Goal: Task Accomplishment & Management: Manage account settings

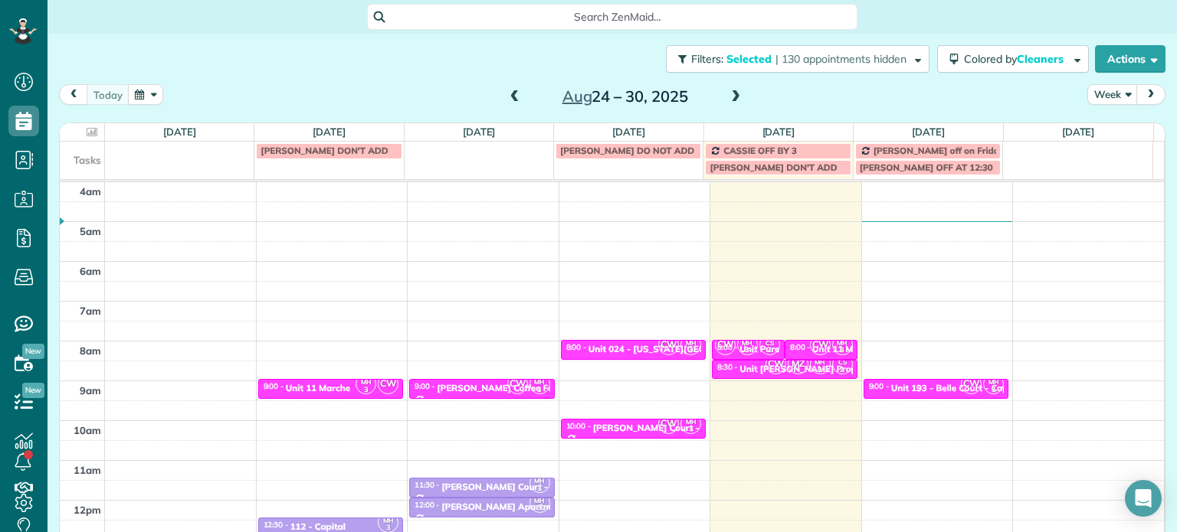
scroll to position [120, 0]
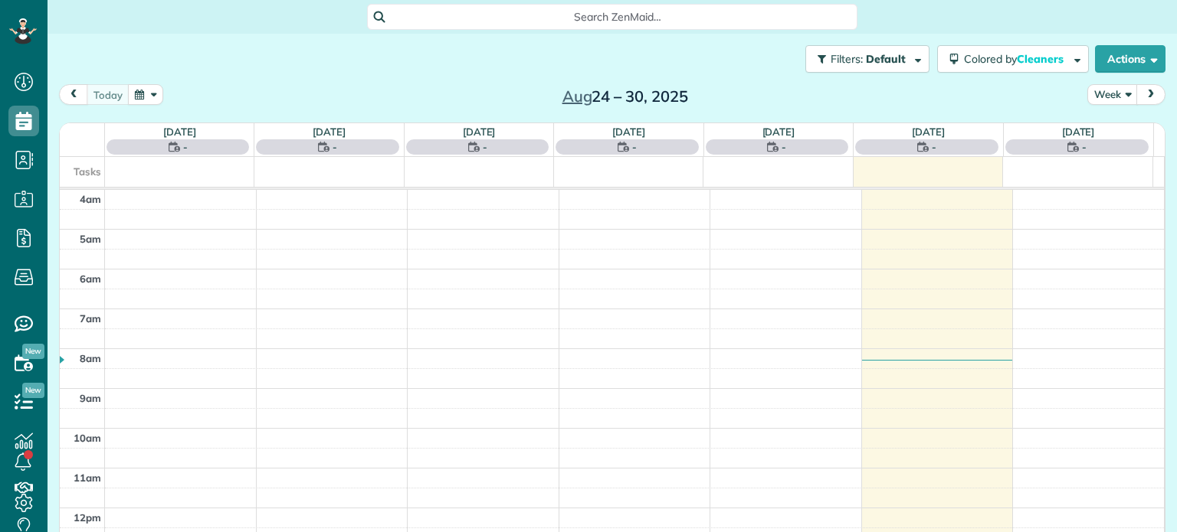
scroll to position [120, 0]
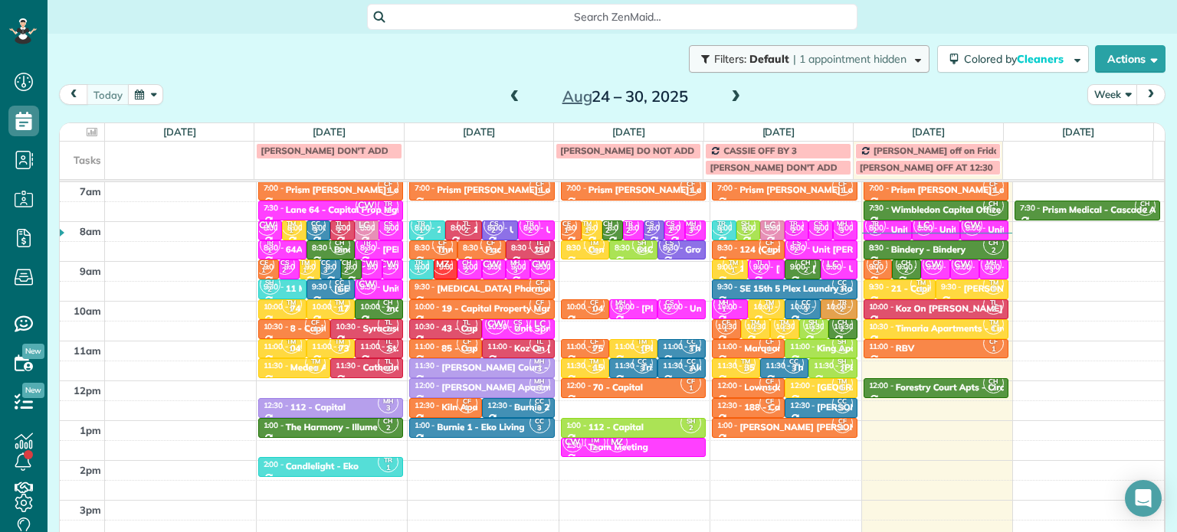
click at [864, 60] on span "| 1 appointment hidden" at bounding box center [849, 59] width 113 height 14
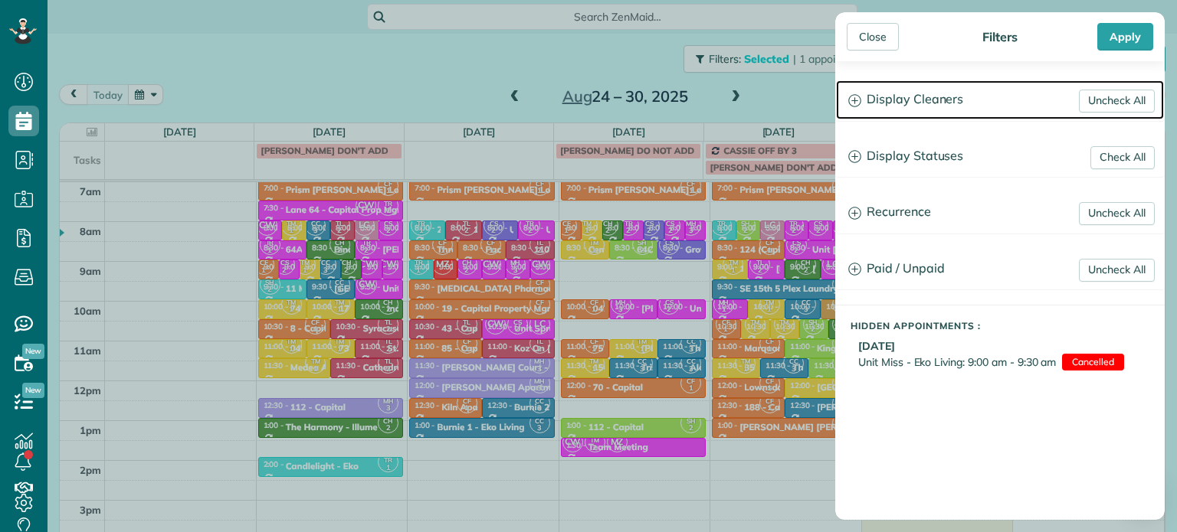
click at [929, 113] on h3 "Display Cleaners" at bounding box center [1000, 99] width 328 height 39
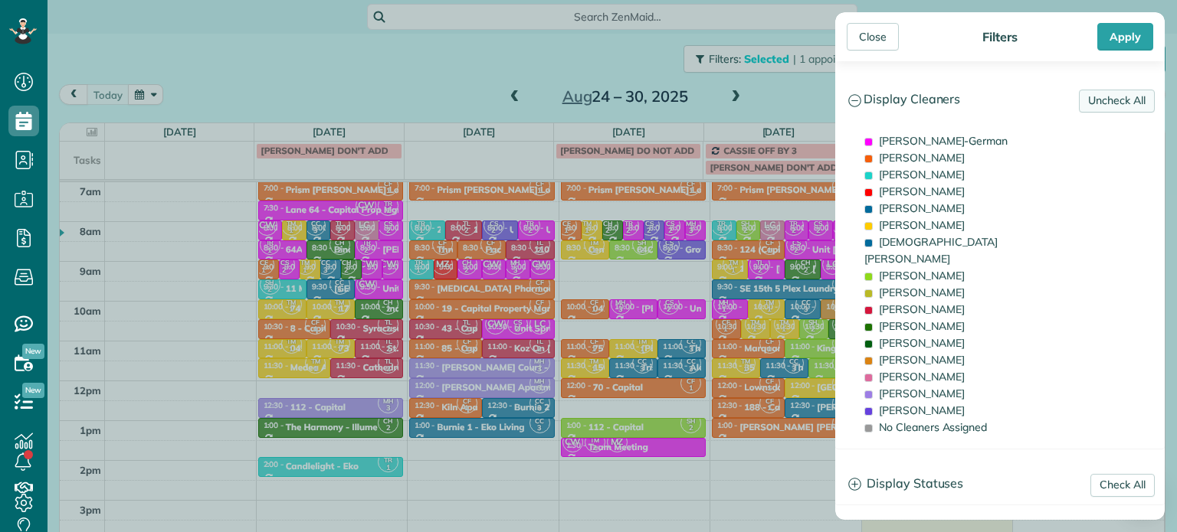
click at [1132, 100] on link "Uncheck All" at bounding box center [1117, 101] width 76 height 23
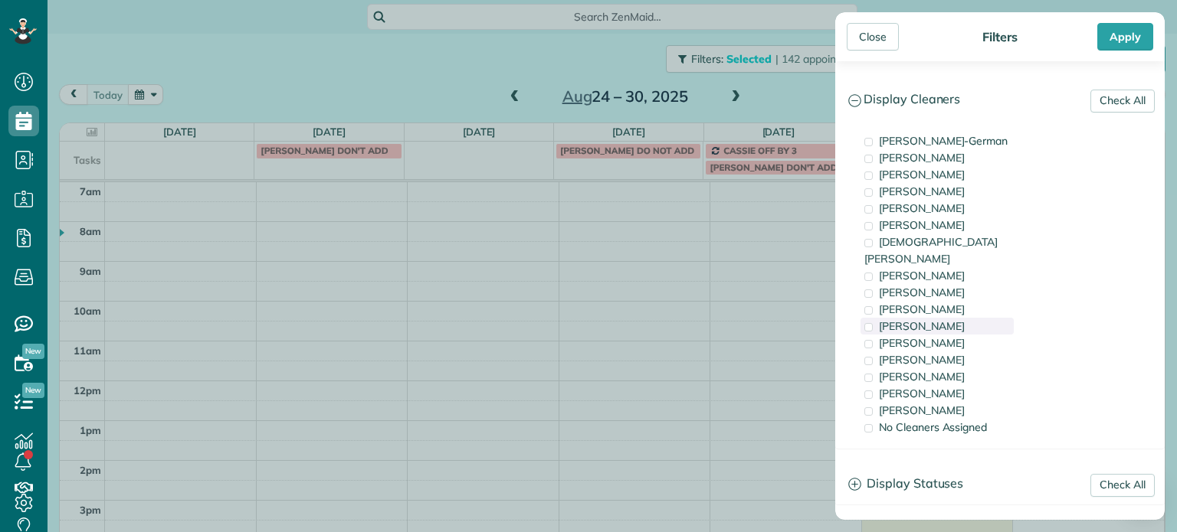
click at [932, 319] on span "[PERSON_NAME]" at bounding box center [922, 326] width 86 height 14
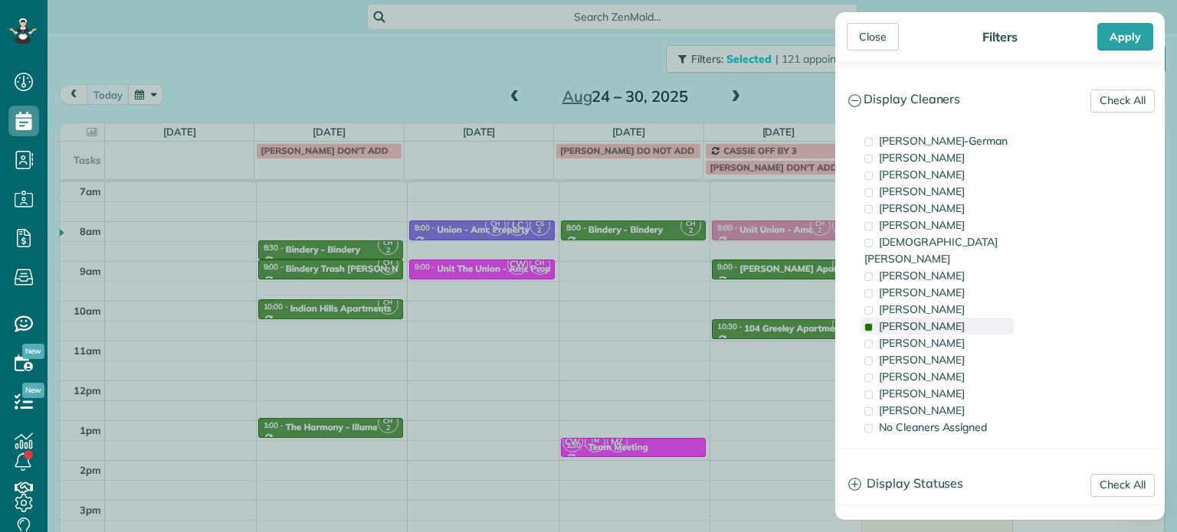
click at [932, 319] on span "[PERSON_NAME]" at bounding box center [922, 326] width 86 height 14
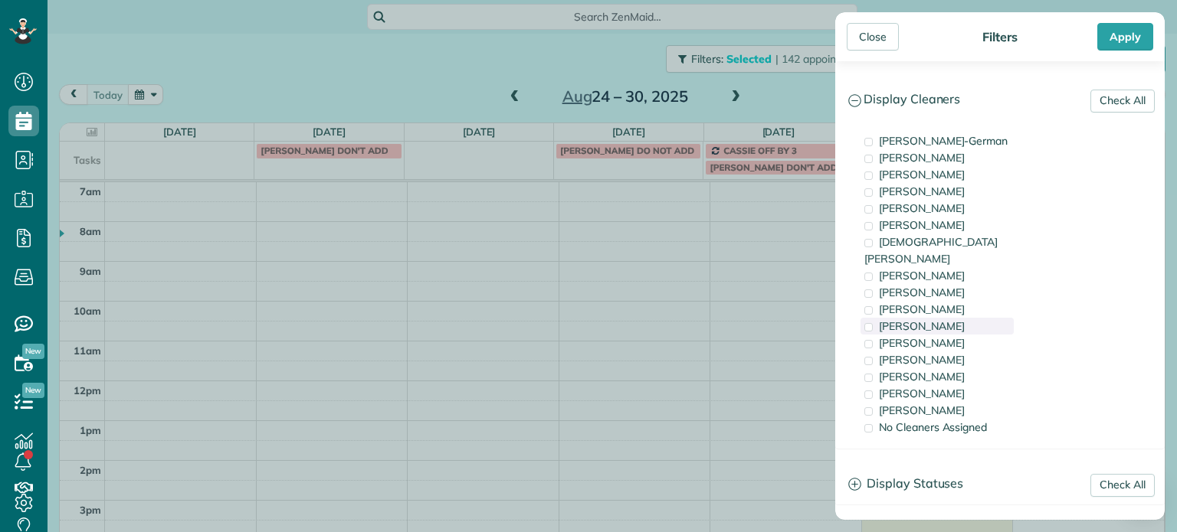
click at [942, 318] on div "[PERSON_NAME]" at bounding box center [936, 326] width 153 height 17
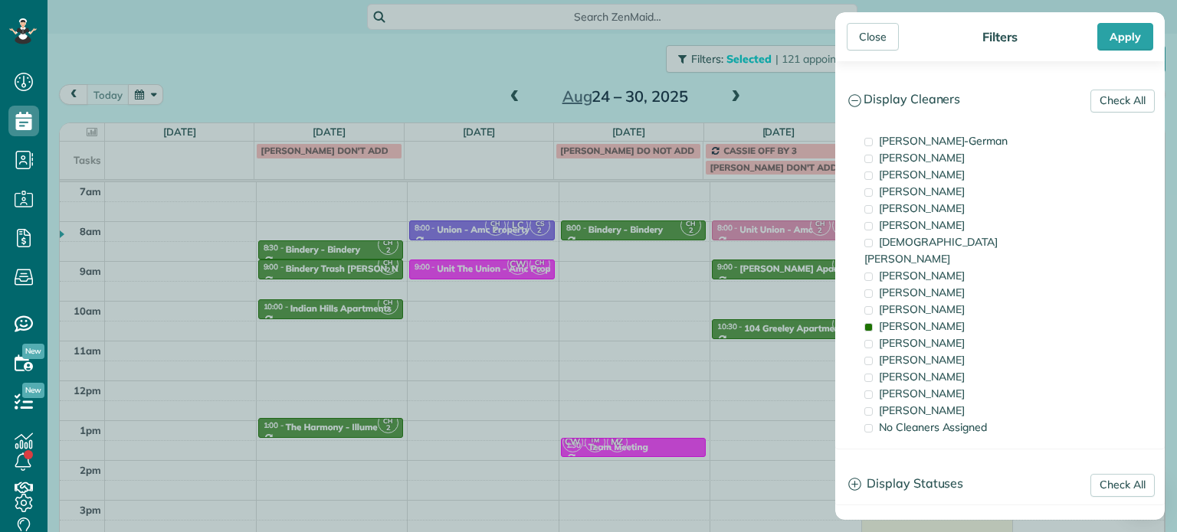
click at [679, 249] on div "Close Filters Apply Check All Display Cleaners [PERSON_NAME]-German [PERSON_NAM…" at bounding box center [588, 266] width 1177 height 532
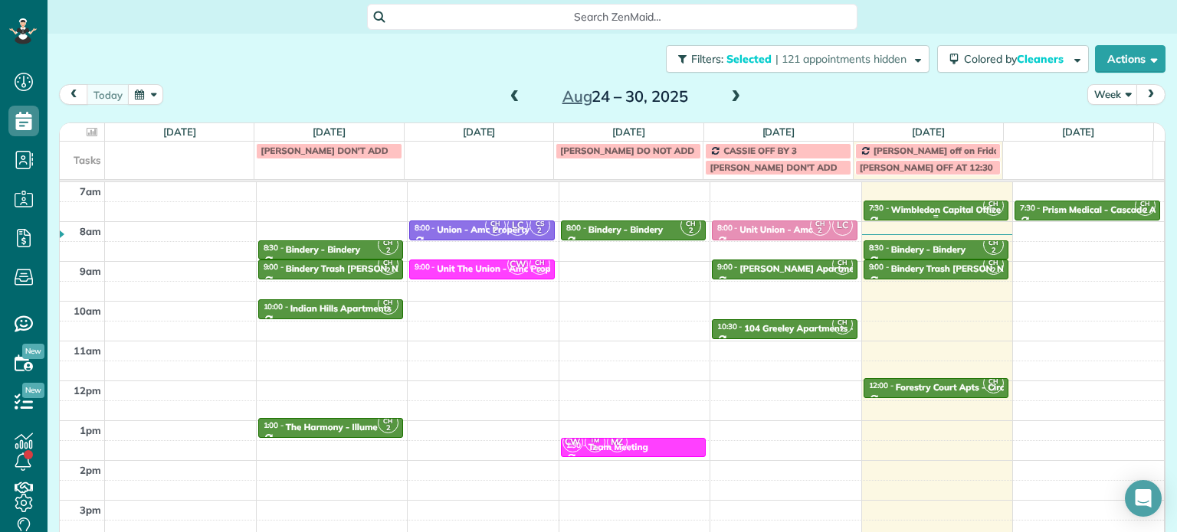
click at [903, 208] on div "Wimbledon Capital Office - Prime" at bounding box center [962, 210] width 143 height 11
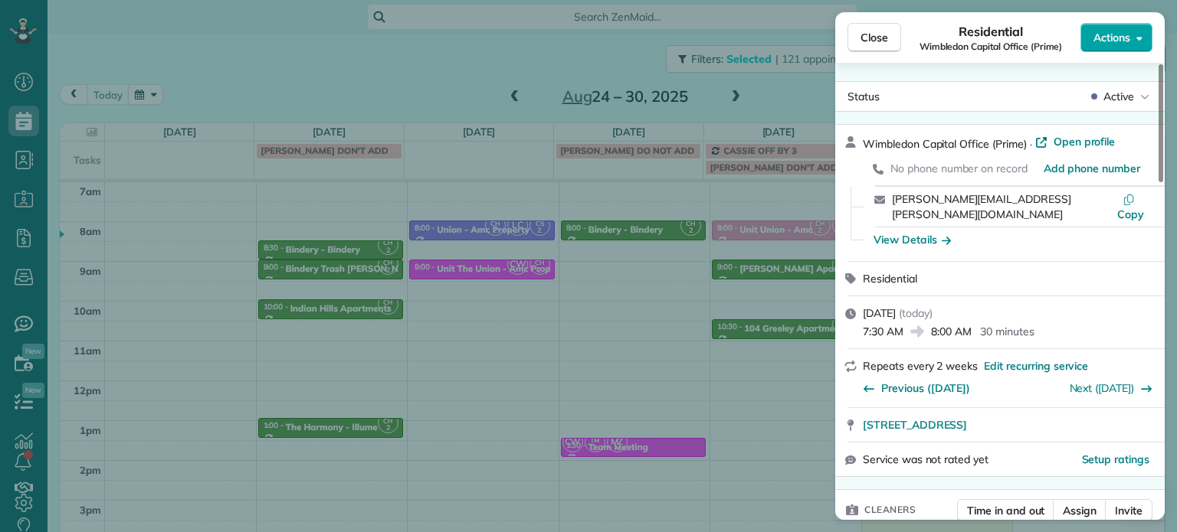
click at [1111, 37] on span "Actions" at bounding box center [1111, 37] width 37 height 15
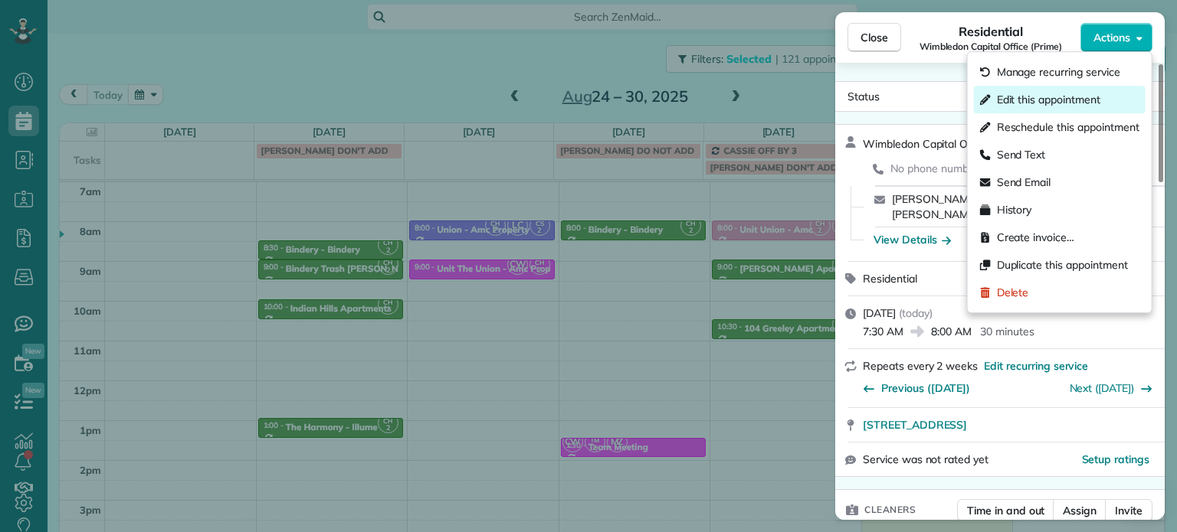
click at [1070, 99] on span "Edit this appointment" at bounding box center [1048, 99] width 103 height 15
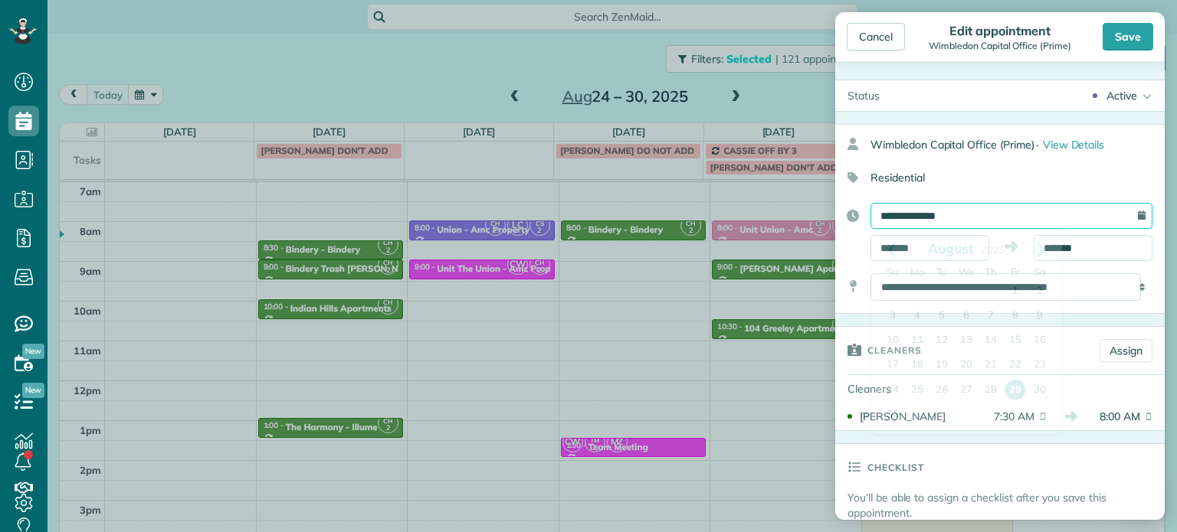
click at [969, 207] on input "**********" at bounding box center [1011, 216] width 282 height 26
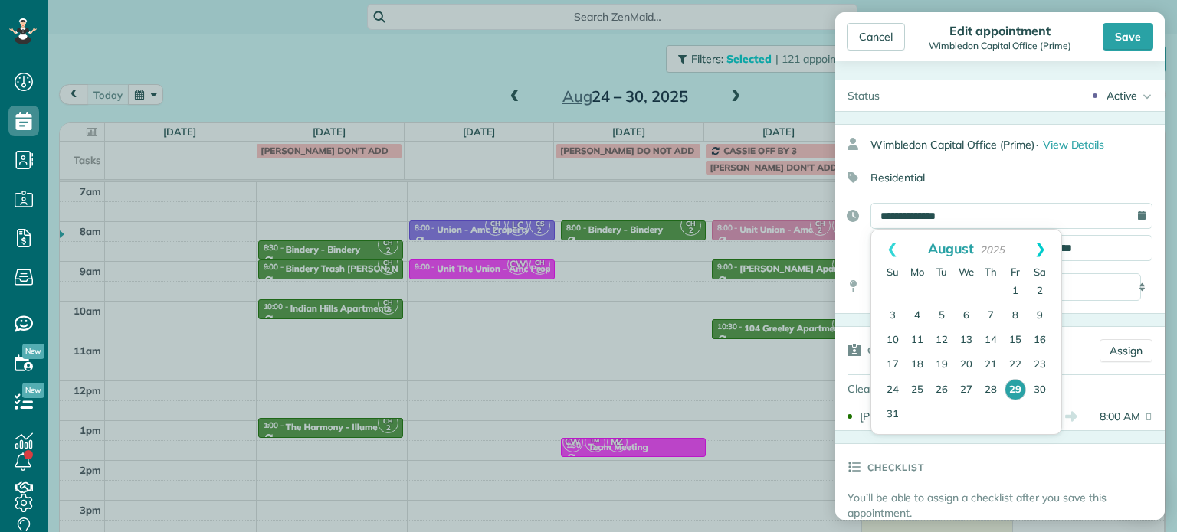
click at [1039, 247] on link "Next" at bounding box center [1040, 249] width 42 height 38
click at [965, 290] on link "3" at bounding box center [966, 292] width 25 height 25
type input "**********"
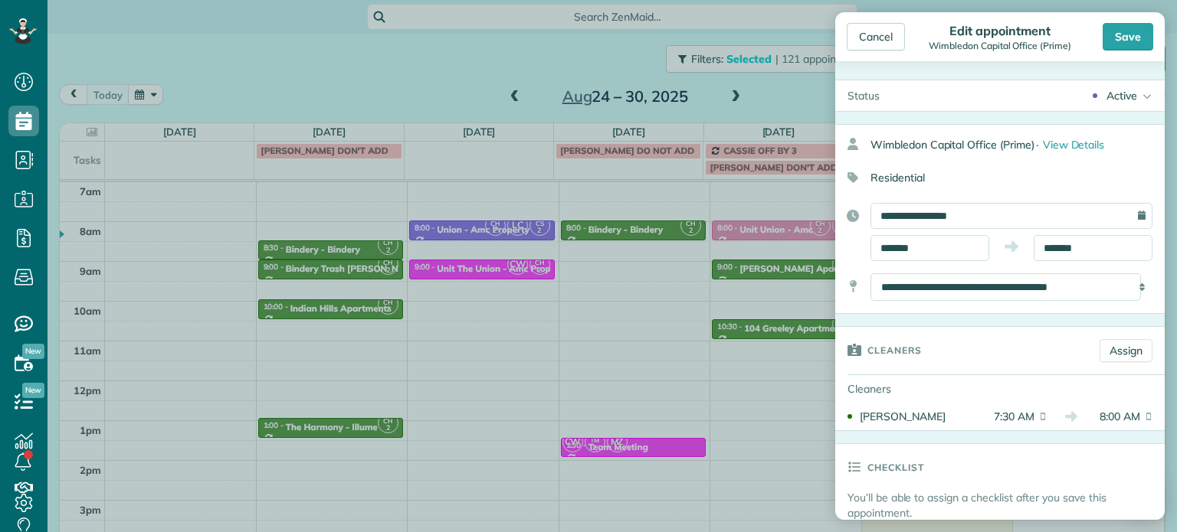
click at [1129, 51] on div "Cancel Edit appointment Wimbledon Capital Office (Prime) Save" at bounding box center [999, 36] width 329 height 49
click at [1129, 39] on div "Save" at bounding box center [1128, 37] width 51 height 28
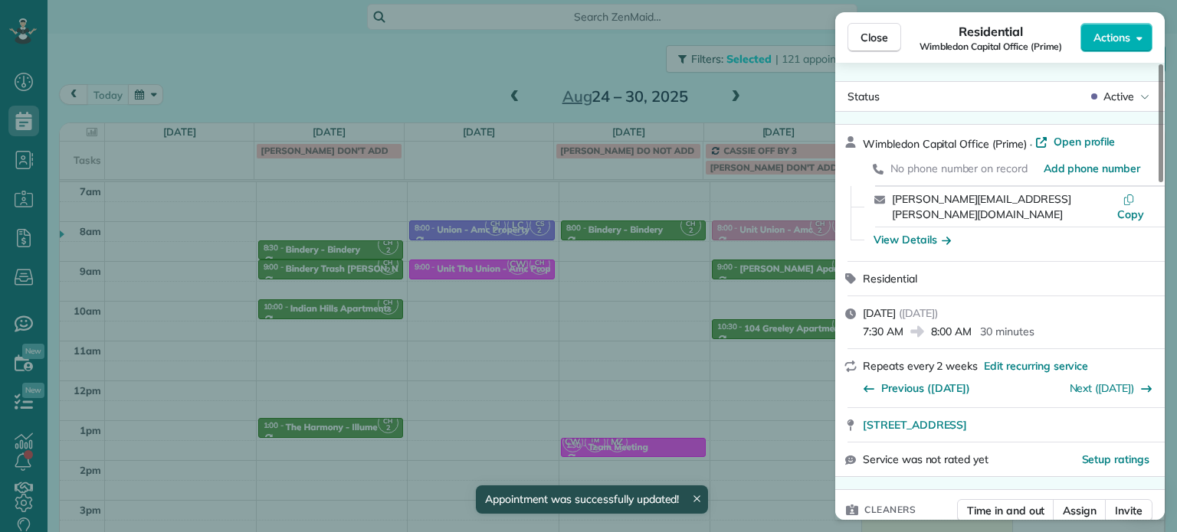
click at [803, 85] on div "Close Residential Wimbledon Capital Office (Prime) Actions Status Active Wimble…" at bounding box center [588, 266] width 1177 height 532
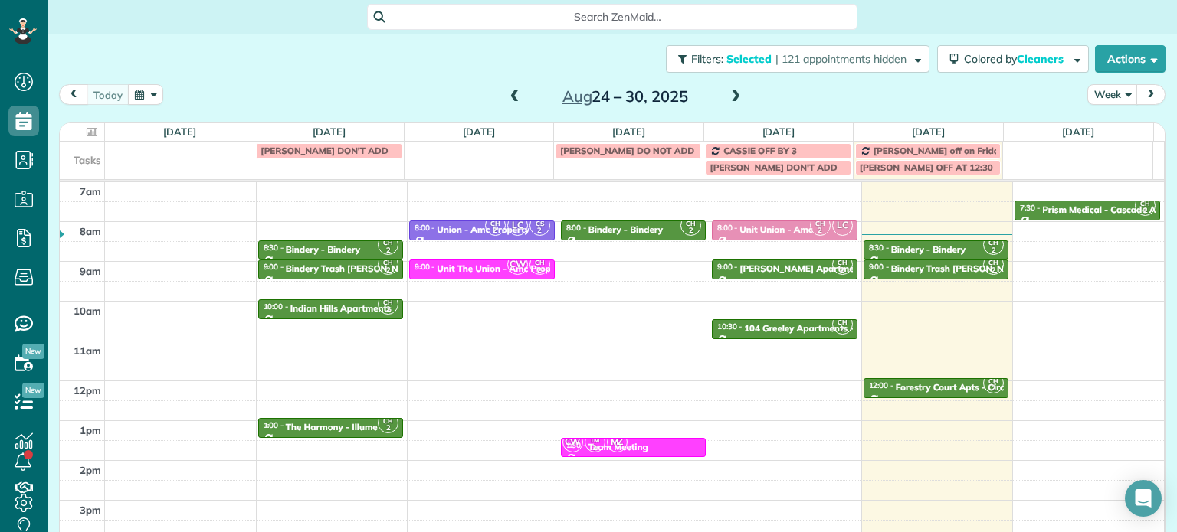
click at [728, 93] on span at bounding box center [735, 97] width 17 height 14
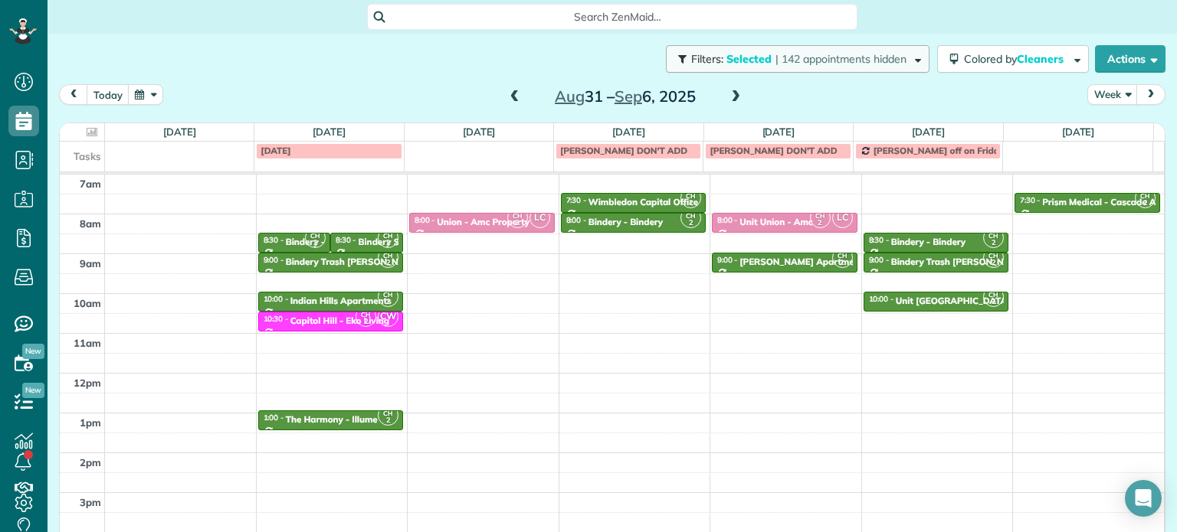
click at [778, 58] on span "| 142 appointments hidden" at bounding box center [840, 59] width 131 height 14
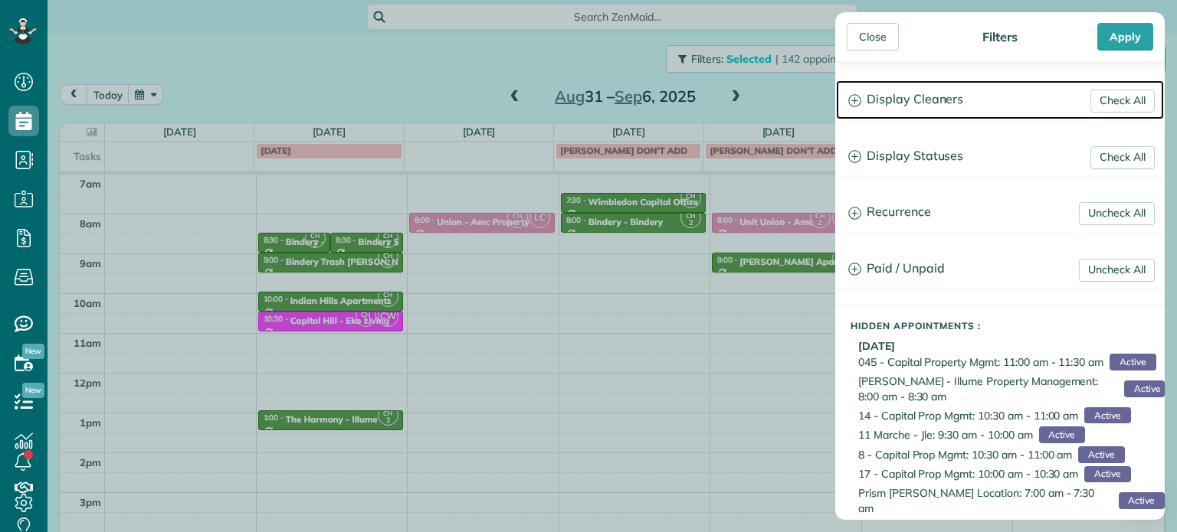
click at [931, 98] on h3 "Display Cleaners" at bounding box center [1000, 99] width 328 height 39
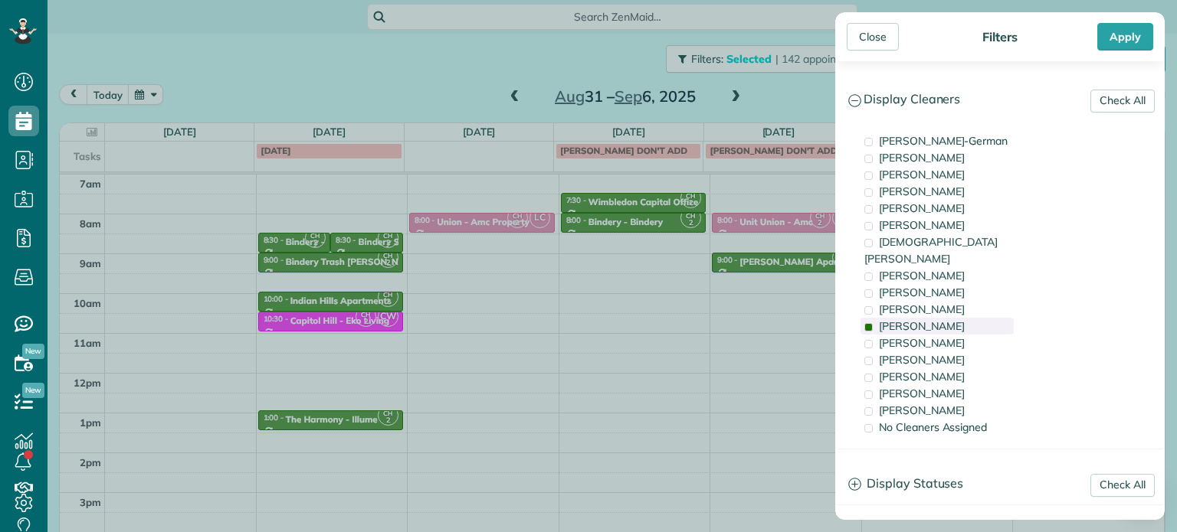
click at [946, 318] on div "[PERSON_NAME]" at bounding box center [936, 326] width 153 height 17
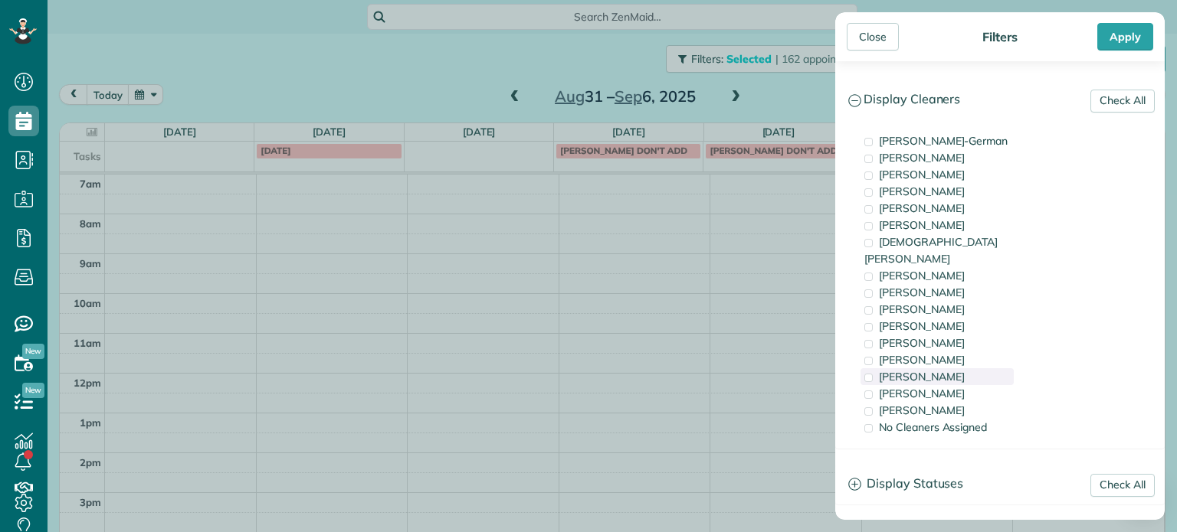
click at [955, 369] on div "[PERSON_NAME]" at bounding box center [936, 377] width 153 height 17
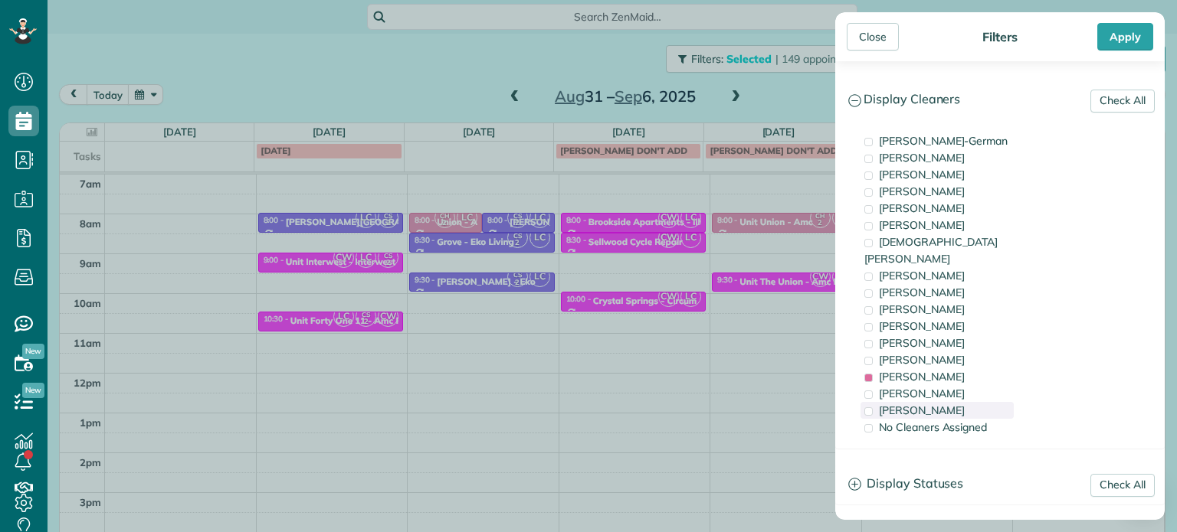
click at [962, 402] on div "[PERSON_NAME]" at bounding box center [936, 410] width 153 height 17
click at [955, 369] on div "[PERSON_NAME]" at bounding box center [936, 377] width 153 height 17
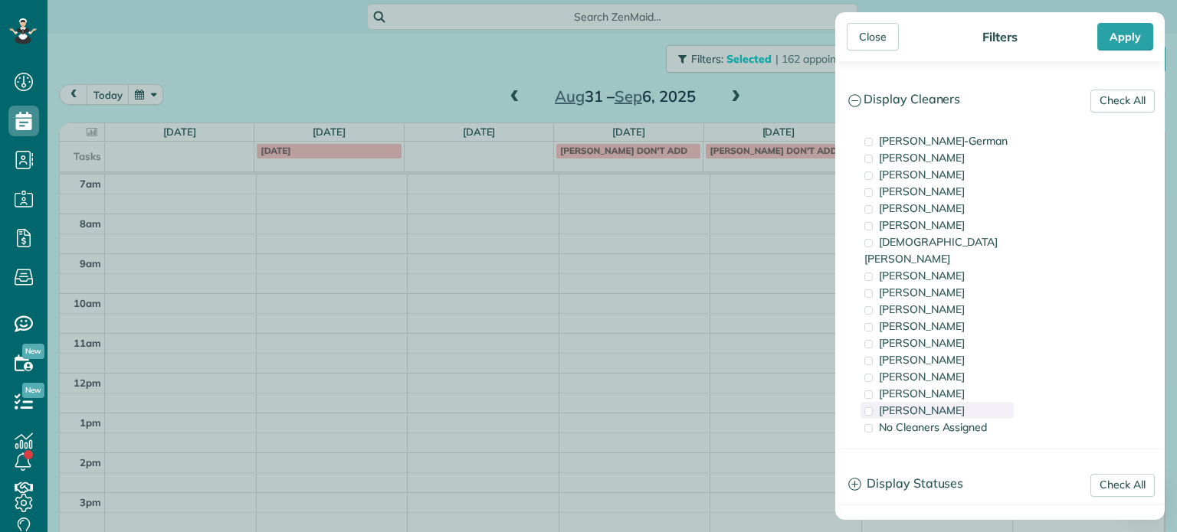
click at [957, 402] on div "[PERSON_NAME]" at bounding box center [936, 410] width 153 height 17
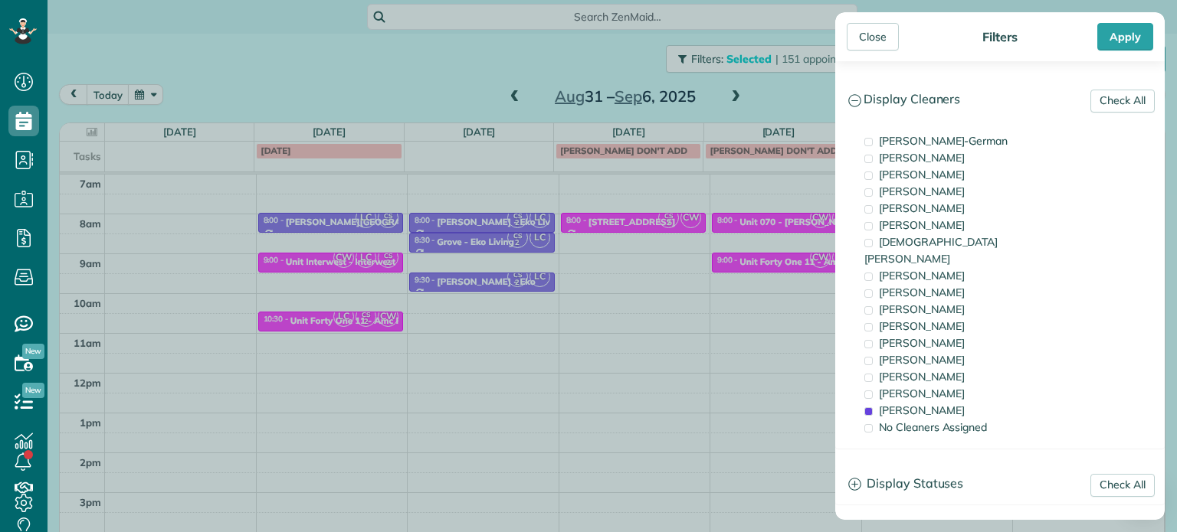
click at [659, 287] on div "Close Filters Apply Check All Display Cleaners [PERSON_NAME]-German [PERSON_NAM…" at bounding box center [588, 266] width 1177 height 532
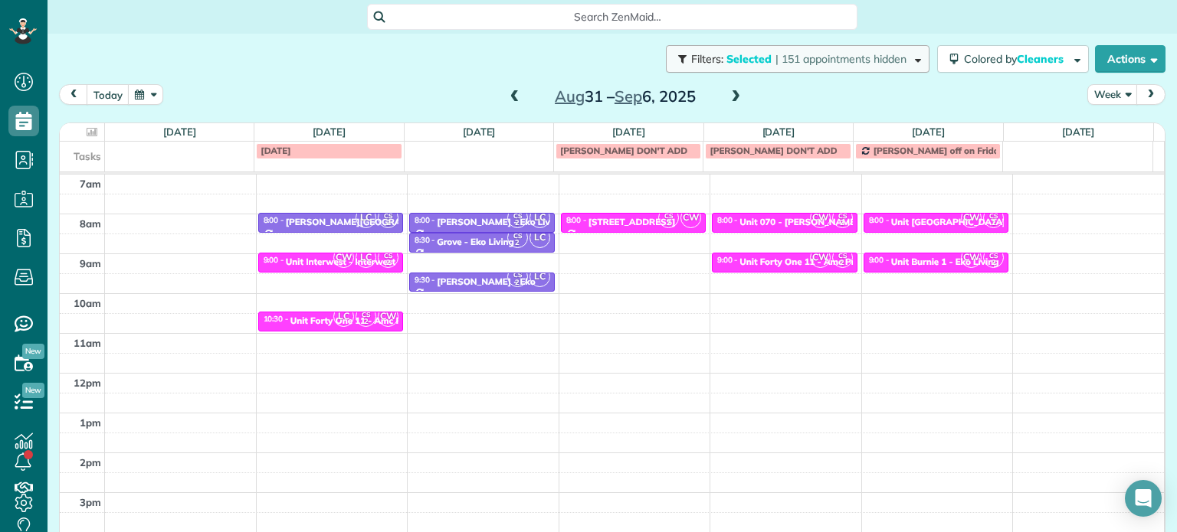
click at [783, 69] on button "Filters: Selected | 151 appointments hidden" at bounding box center [798, 59] width 264 height 28
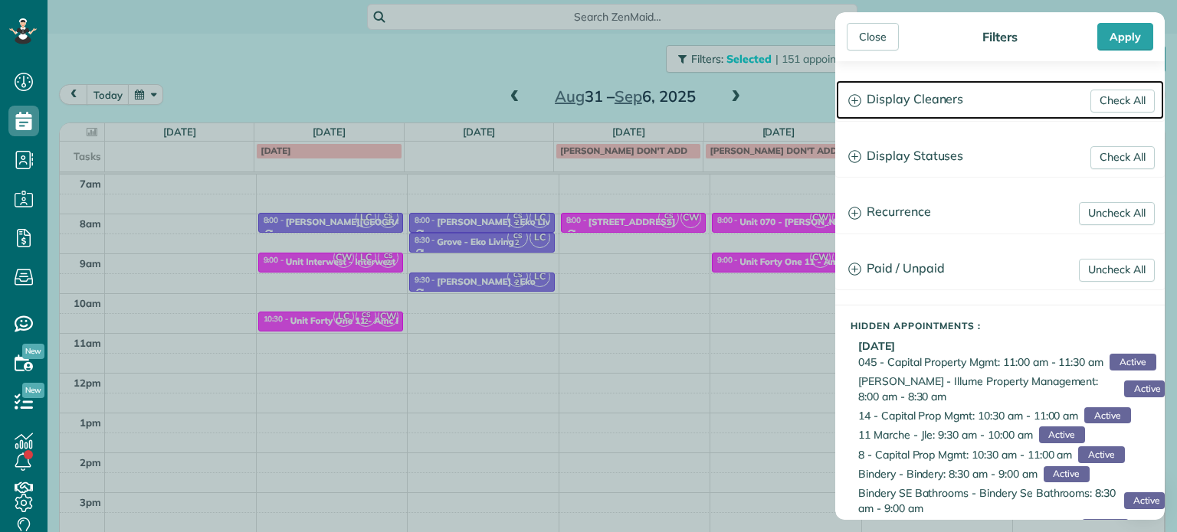
click at [909, 96] on h3 "Display Cleaners" at bounding box center [1000, 99] width 328 height 39
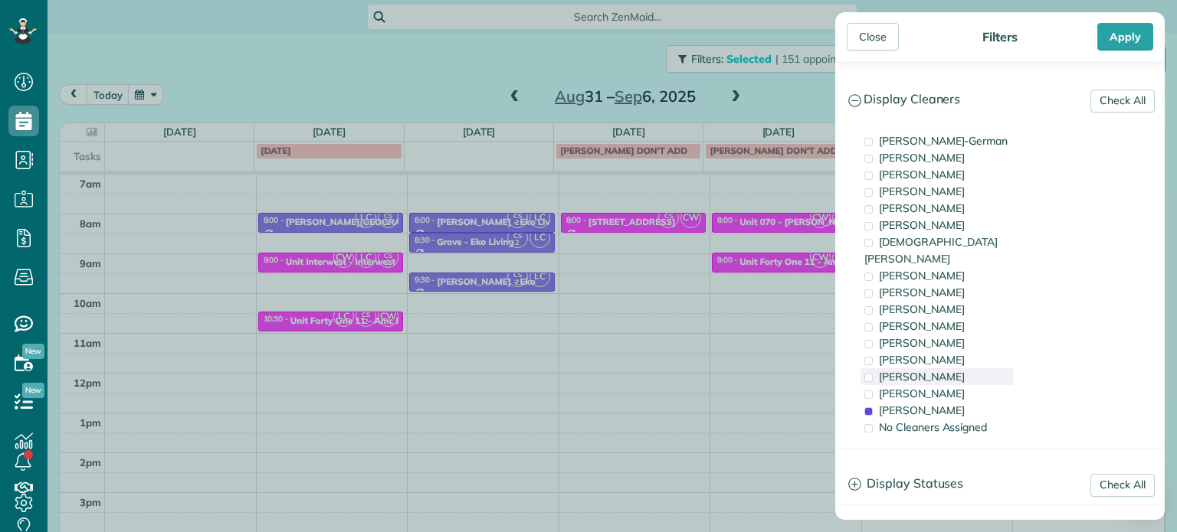
click at [919, 370] on span "[PERSON_NAME]" at bounding box center [922, 377] width 86 height 14
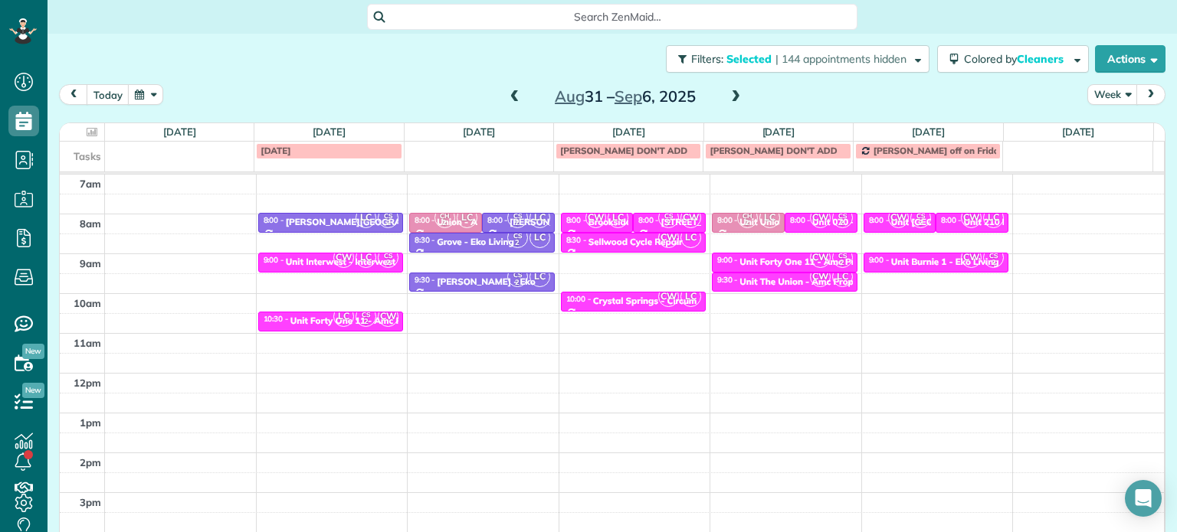
drag, startPoint x: 809, startPoint y: 322, endPoint x: 791, endPoint y: 297, distance: 31.3
click at [809, 322] on div "Close Filters Apply Check All Display Cleaners [PERSON_NAME]-German [PERSON_NAM…" at bounding box center [588, 266] width 1177 height 532
click at [786, 283] on div "Unit The Union - Amc Property" at bounding box center [804, 282] width 131 height 11
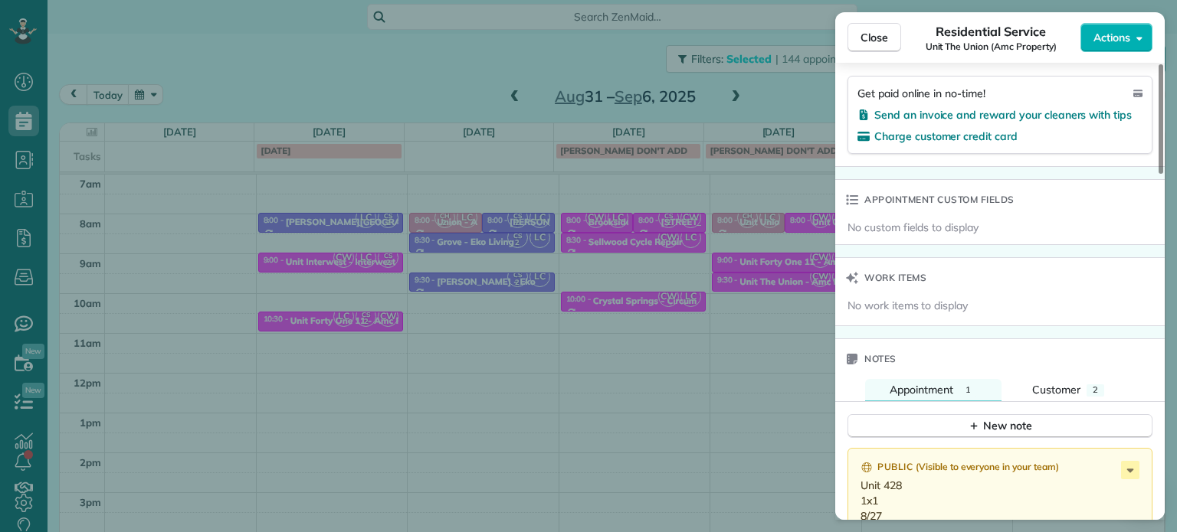
scroll to position [1157, 0]
